Goal: Task Accomplishment & Management: Manage account settings

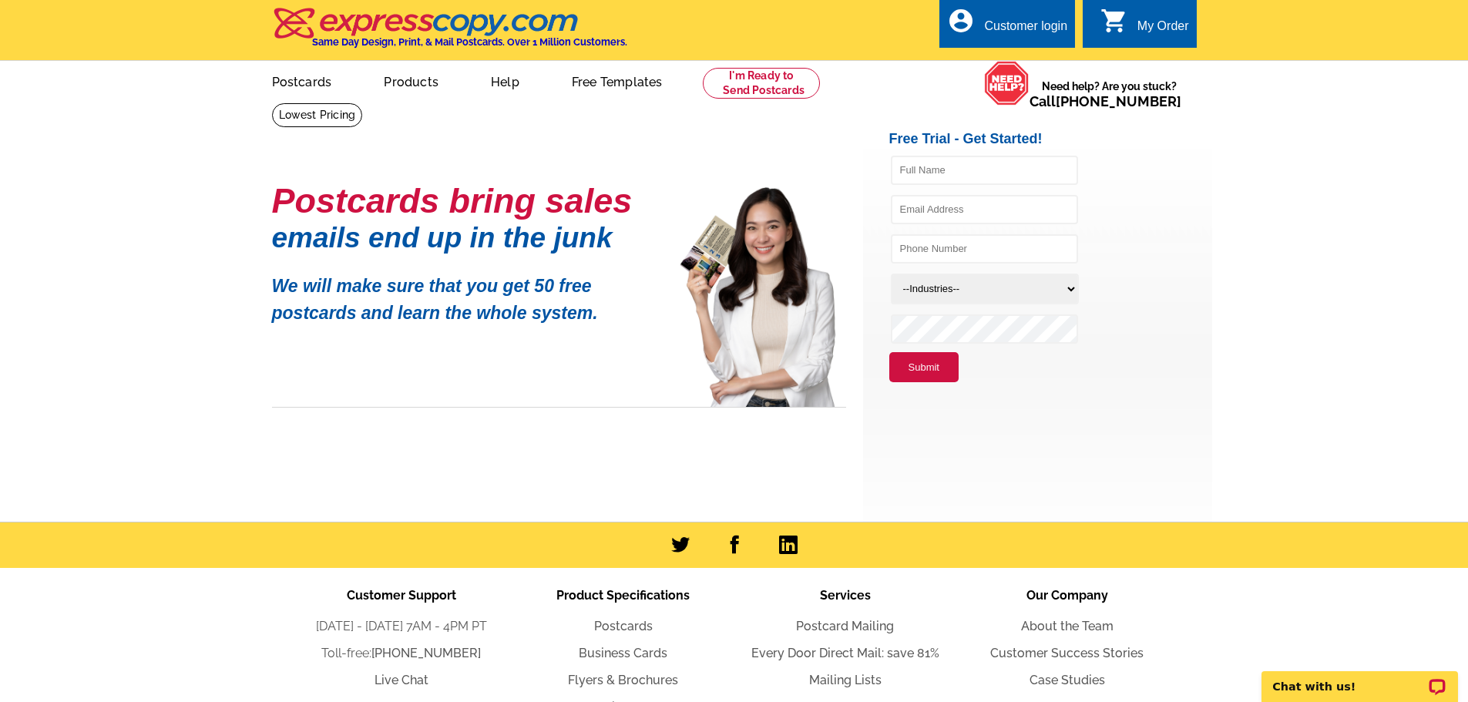
click at [1159, 23] on div "My Order" at bounding box center [1164, 30] width 52 height 22
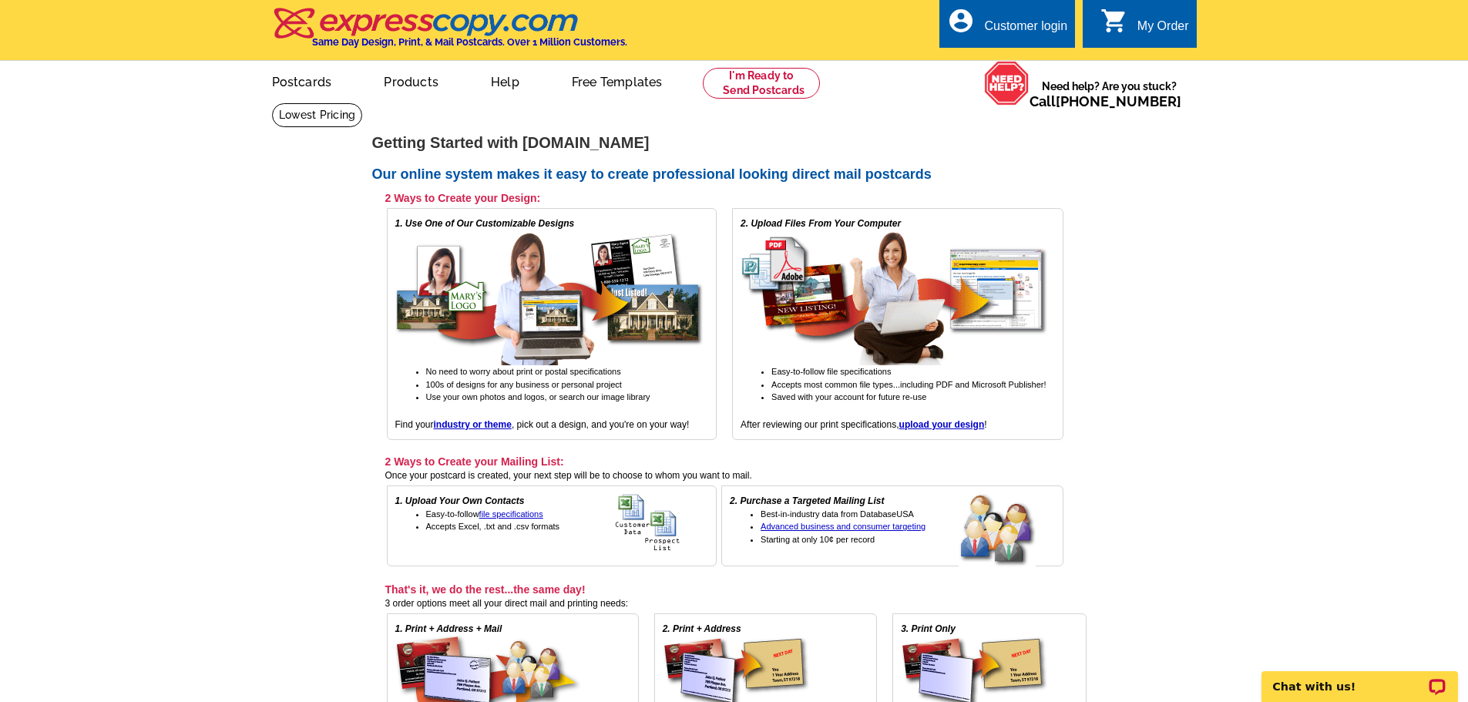
click at [1022, 30] on div "Customer login" at bounding box center [1025, 30] width 83 height 22
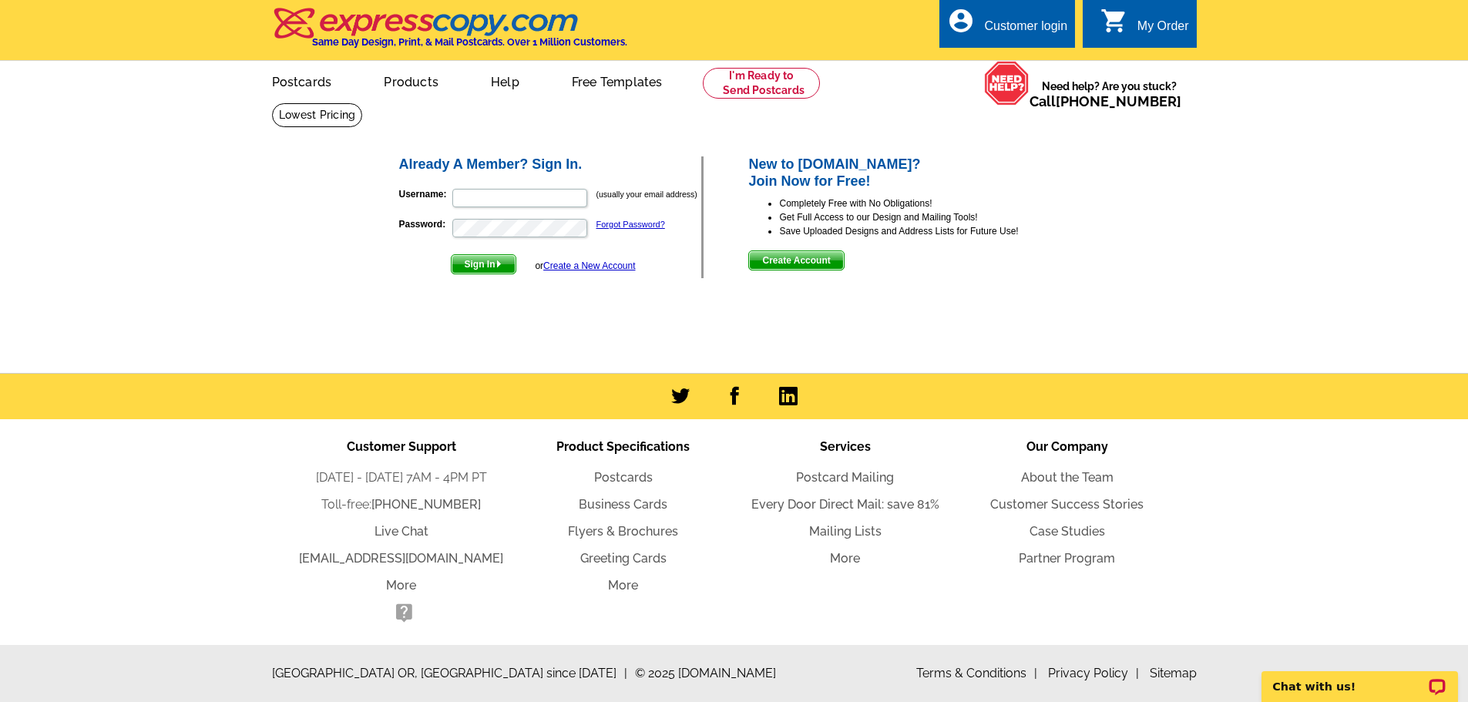
click at [516, 187] on form "Username: (usually your email address) Password: Forgot Password? Sign In or Cr…" at bounding box center [550, 227] width 303 height 94
click at [537, 201] on input "Username:" at bounding box center [519, 198] width 135 height 18
click at [1173, 254] on main "Already A Member? Sign In. Username: (usually your email address) Password: For…" at bounding box center [734, 238] width 1468 height 271
